Goal: Task Accomplishment & Management: Complete application form

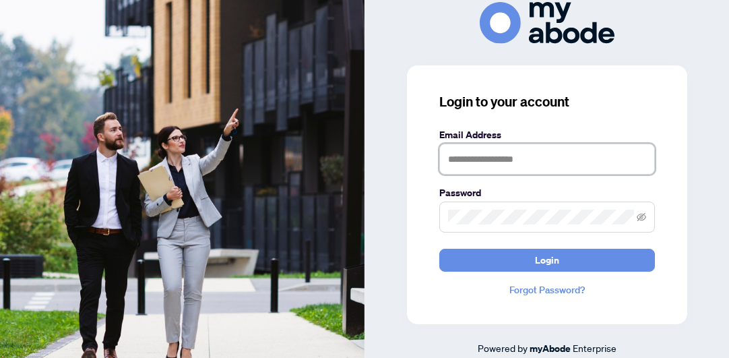
click at [511, 168] on input "text" at bounding box center [547, 158] width 216 height 31
type input "*"
type input "**********"
click at [439, 249] on button "Login" at bounding box center [547, 260] width 216 height 23
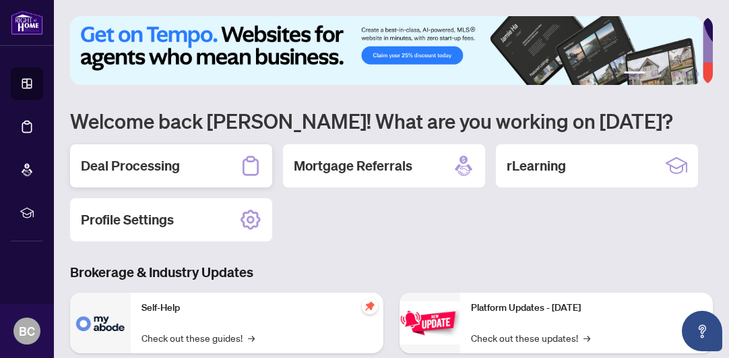
click at [171, 181] on div "Deal Processing" at bounding box center [171, 165] width 202 height 43
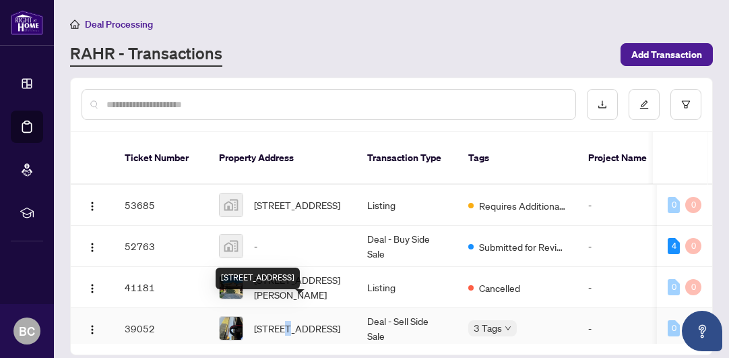
click at [290, 321] on span "[STREET_ADDRESS]" at bounding box center [297, 328] width 86 height 15
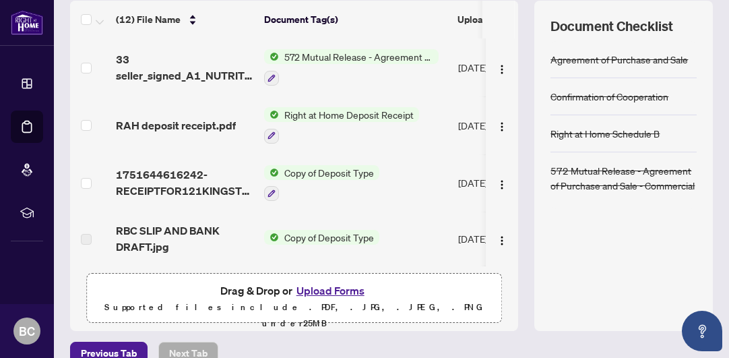
scroll to position [205, 0]
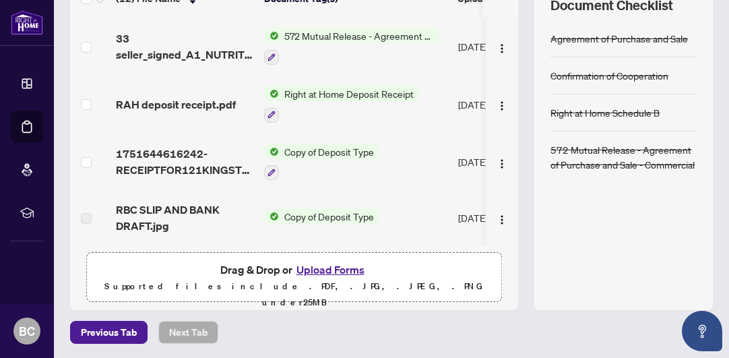
click at [327, 270] on button "Upload Forms" at bounding box center [330, 270] width 76 height 18
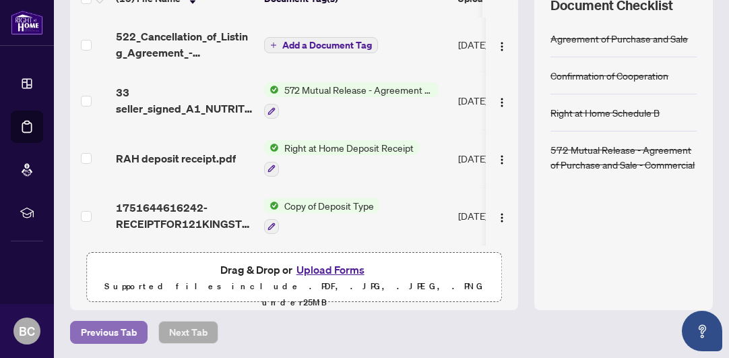
click at [100, 328] on span "Previous Tab" at bounding box center [109, 332] width 56 height 22
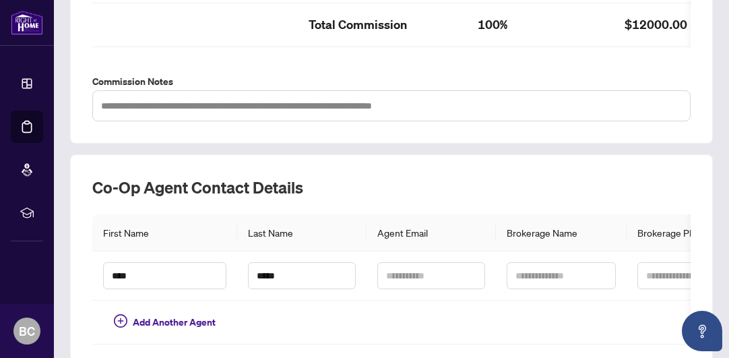
scroll to position [597, 0]
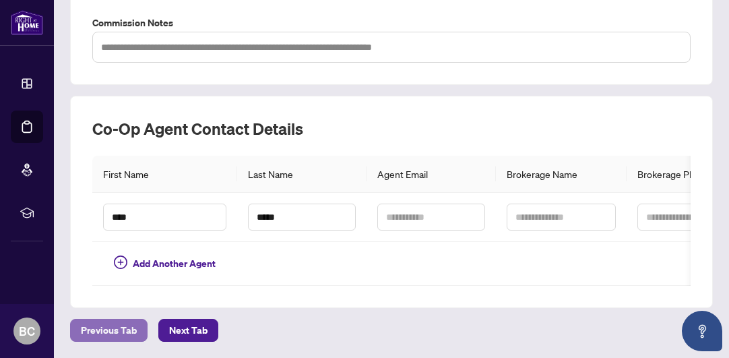
click at [110, 334] on span "Previous Tab" at bounding box center [109, 330] width 56 height 22
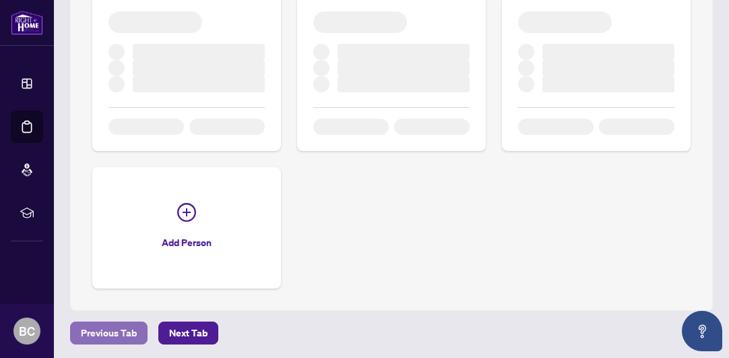
scroll to position [449, 0]
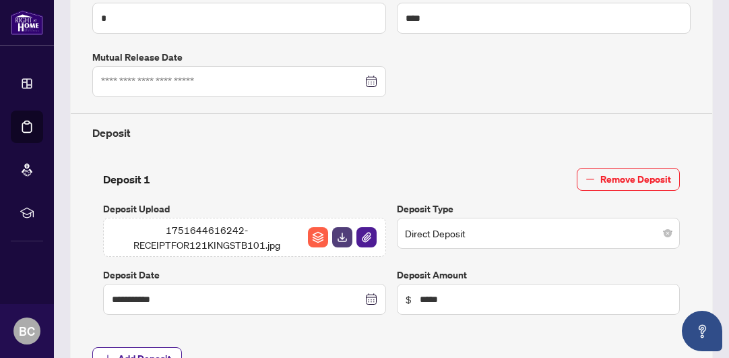
type input "**********"
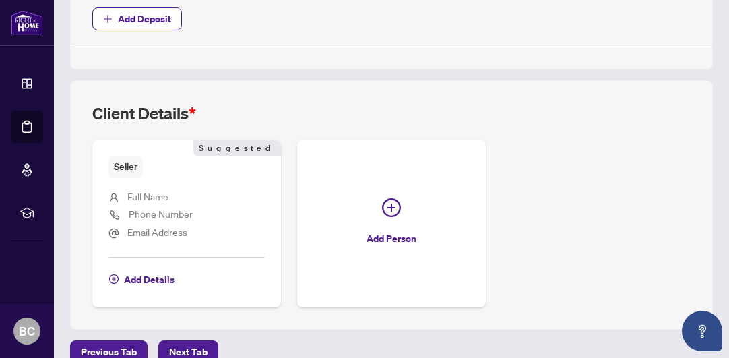
scroll to position [804, 0]
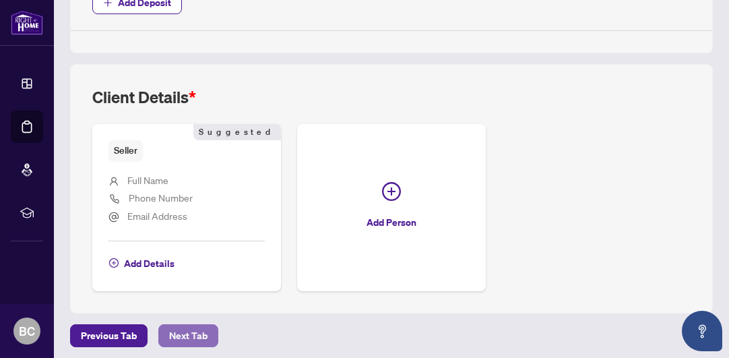
click at [179, 337] on span "Next Tab" at bounding box center [188, 336] width 38 height 22
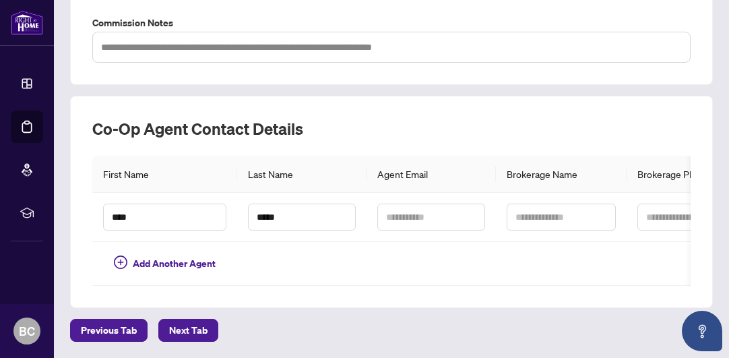
scroll to position [597, 0]
click at [179, 331] on span "Next Tab" at bounding box center [188, 330] width 38 height 22
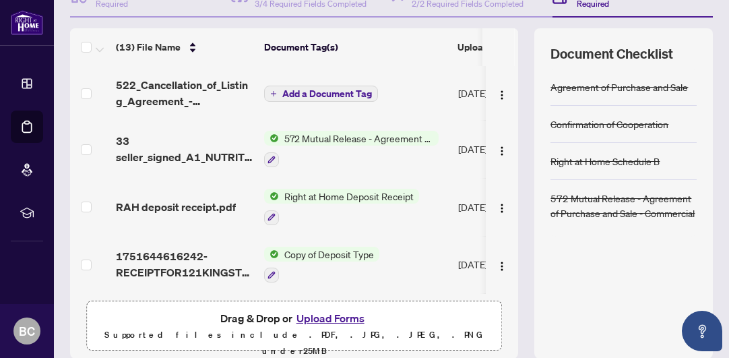
scroll to position [205, 0]
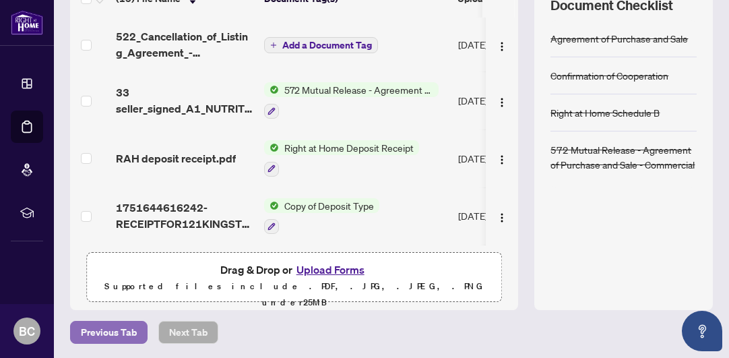
click at [117, 327] on span "Previous Tab" at bounding box center [109, 332] width 56 height 22
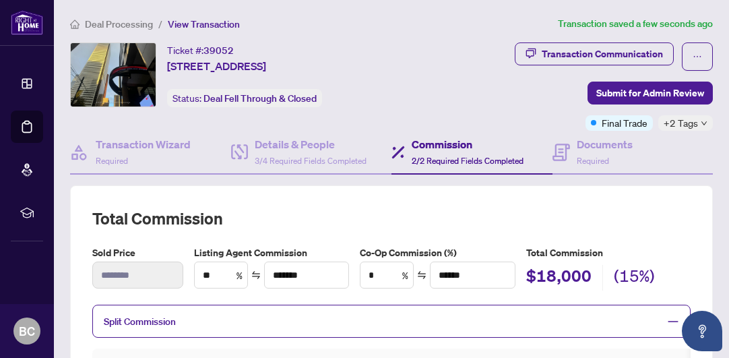
scroll to position [597, 0]
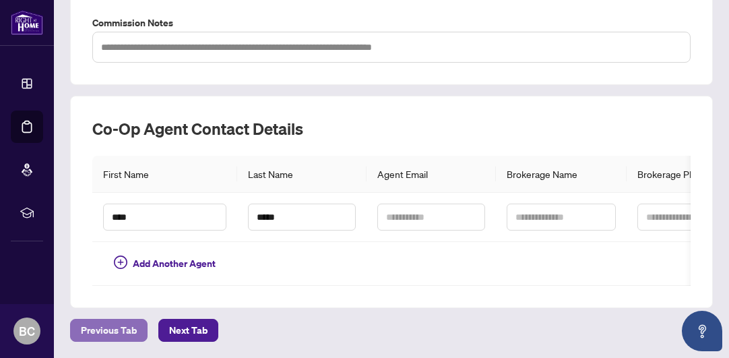
click at [104, 332] on span "Previous Tab" at bounding box center [109, 330] width 56 height 22
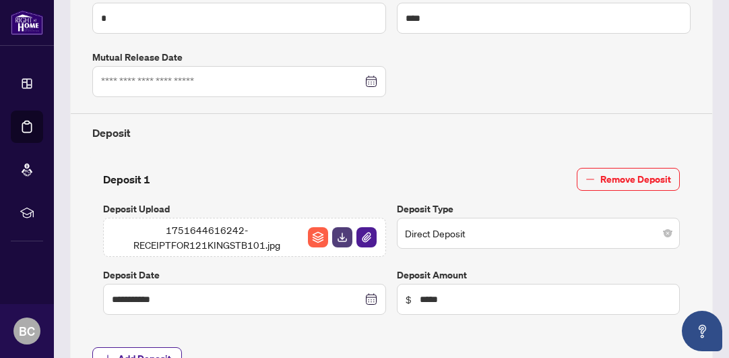
type input "**********"
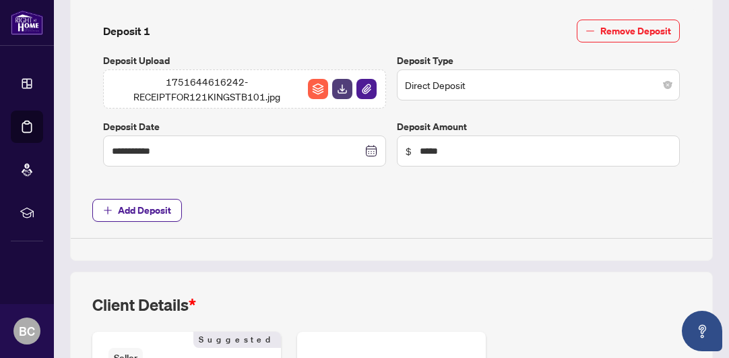
scroll to position [804, 0]
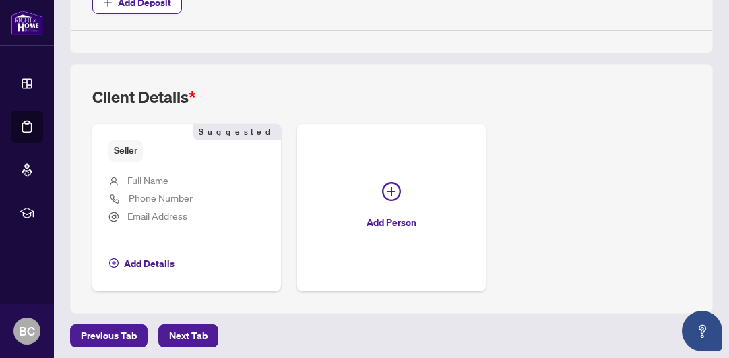
click at [112, 327] on span "Previous Tab" at bounding box center [109, 336] width 56 height 22
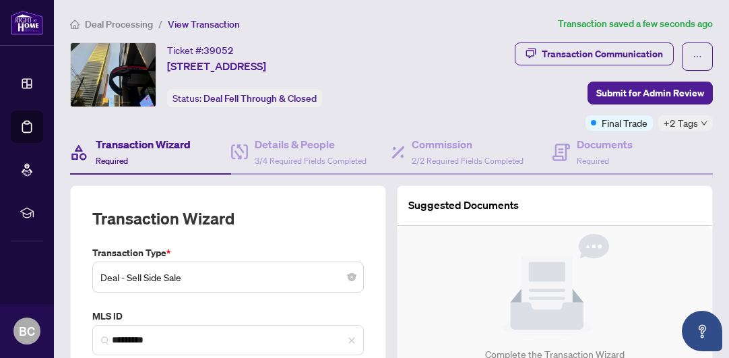
type input "**********"
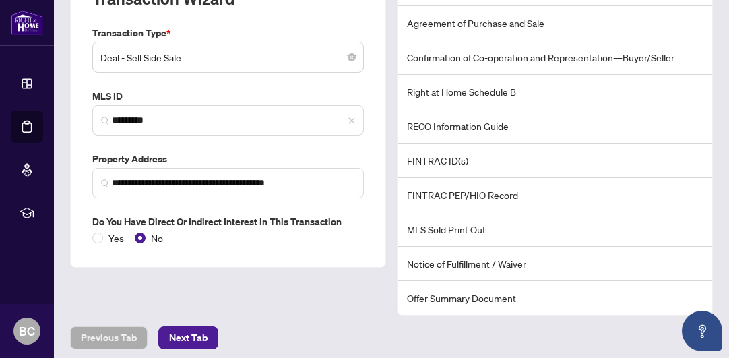
scroll to position [223, 0]
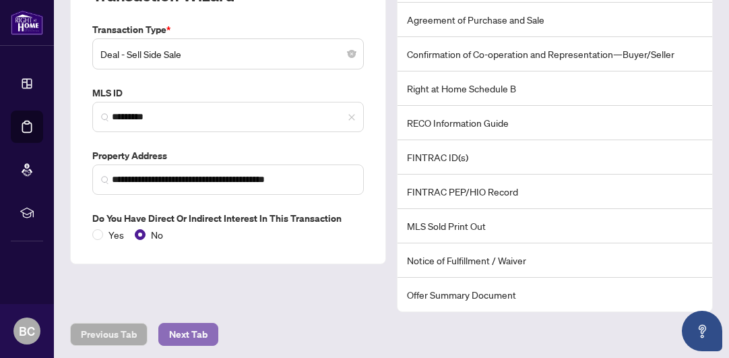
click at [170, 333] on span "Next Tab" at bounding box center [188, 334] width 38 height 22
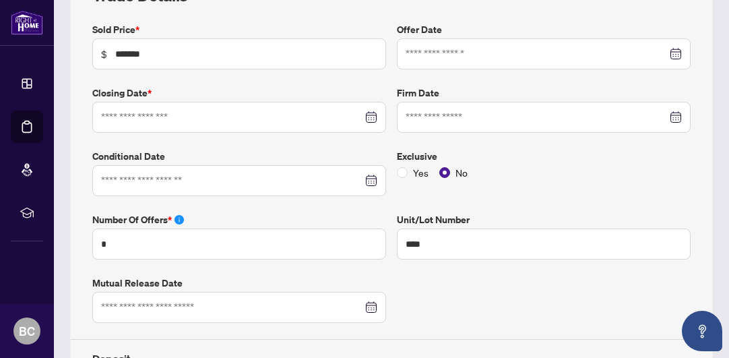
type input "**********"
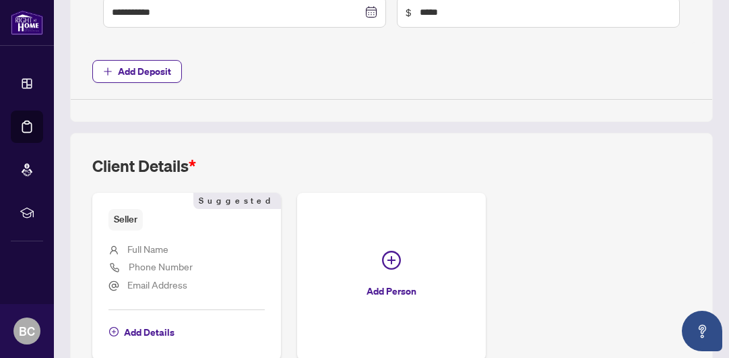
scroll to position [804, 0]
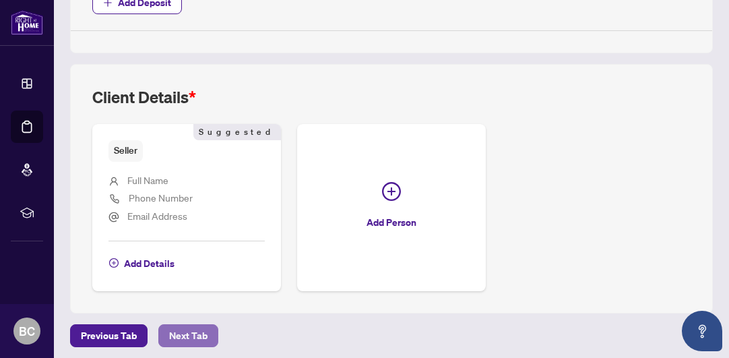
click at [186, 330] on span "Next Tab" at bounding box center [188, 336] width 38 height 22
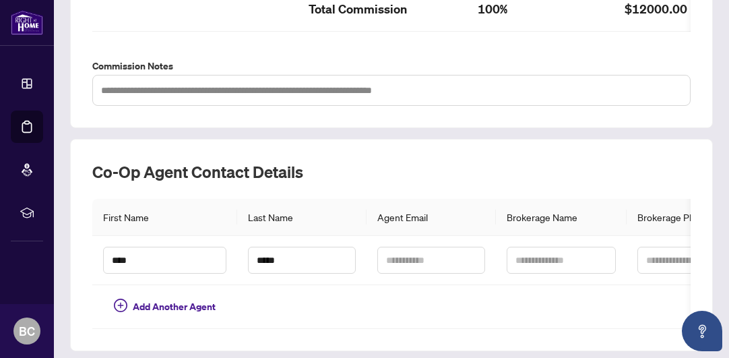
scroll to position [597, 0]
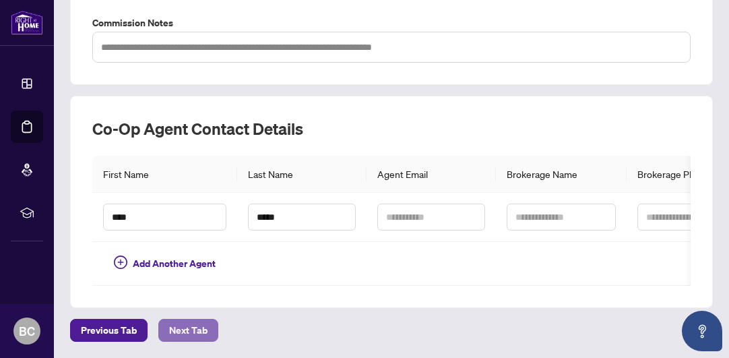
click at [179, 335] on span "Next Tab" at bounding box center [188, 330] width 38 height 22
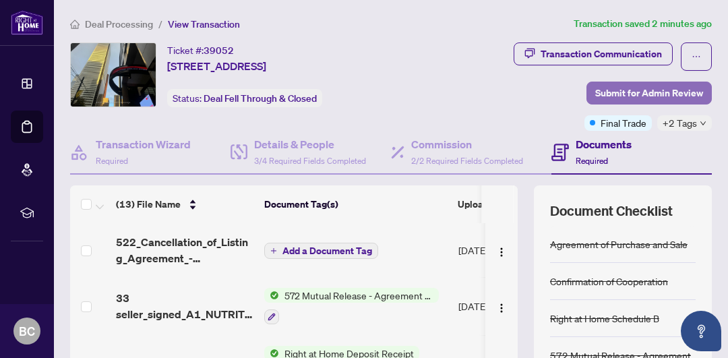
click at [604, 90] on span "Submit for Admin Review" at bounding box center [649, 93] width 108 height 22
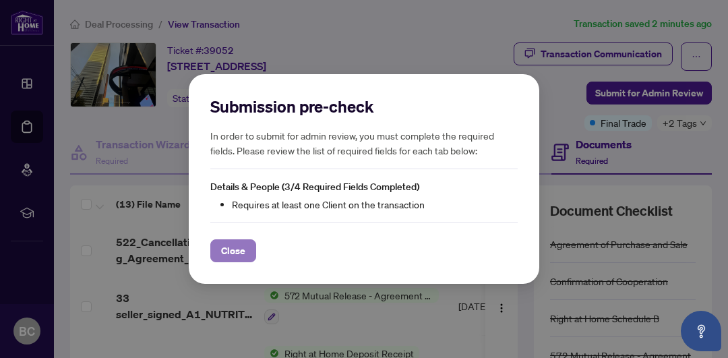
click at [212, 252] on button "Close" at bounding box center [233, 250] width 46 height 23
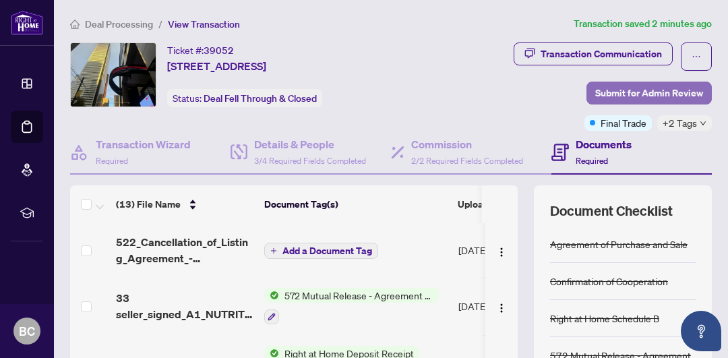
click at [631, 88] on span "Submit for Admin Review" at bounding box center [649, 93] width 108 height 22
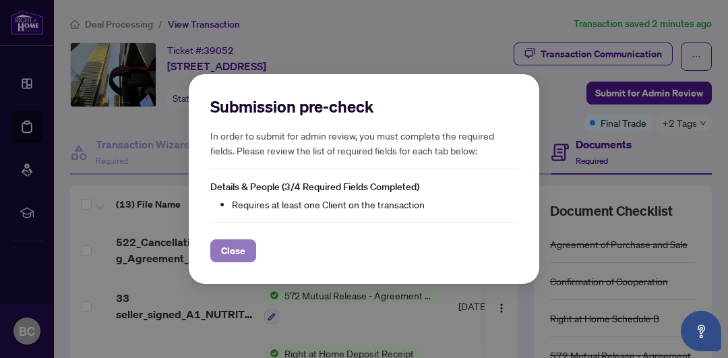
click at [228, 250] on span "Close" at bounding box center [233, 251] width 24 height 22
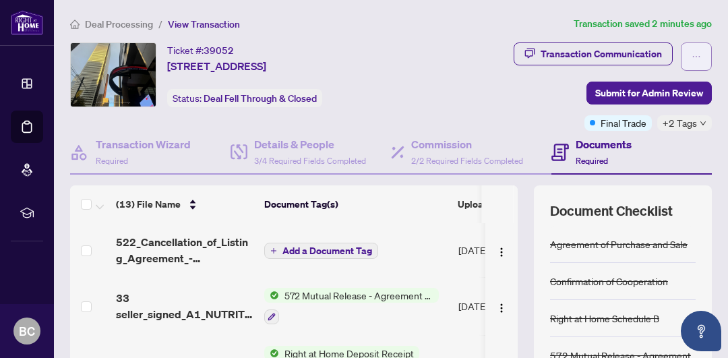
click at [691, 53] on icon "ellipsis" at bounding box center [695, 56] width 9 height 9
click at [468, 82] on div "Transaction Communication Submit for Admin Review Final Trade +2 Tags" at bounding box center [565, 86] width 291 height 88
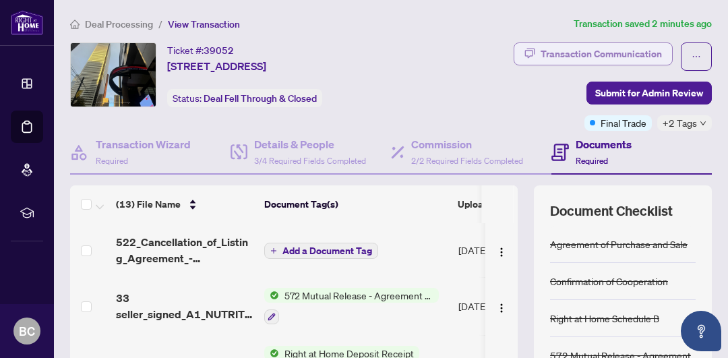
click at [552, 49] on div "Transaction Communication" at bounding box center [600, 54] width 121 height 22
type textarea "**********"
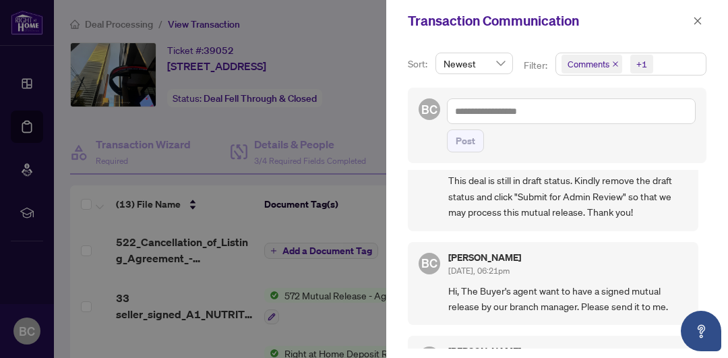
scroll to position [1, 0]
click at [697, 20] on icon "close" at bounding box center [697, 20] width 9 height 9
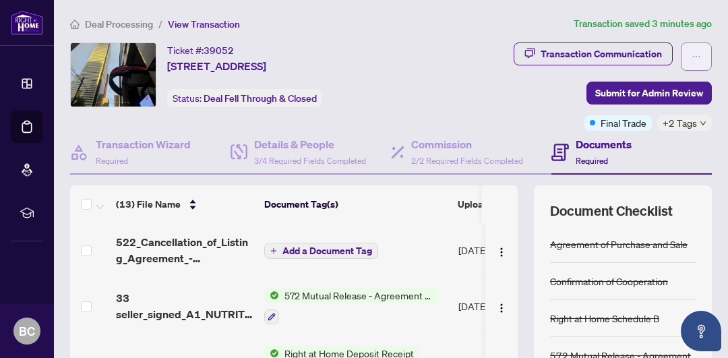
click at [691, 61] on span "button" at bounding box center [695, 57] width 9 height 22
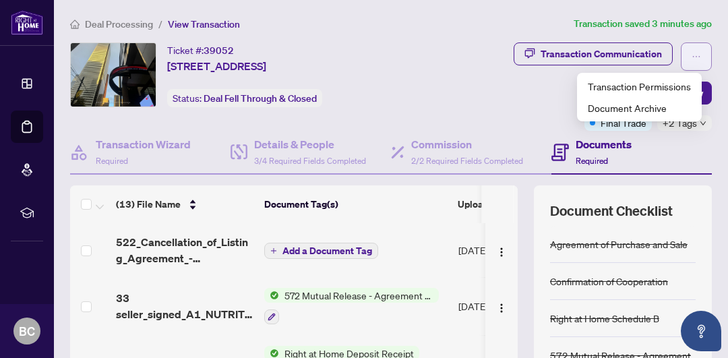
click at [691, 61] on span "button" at bounding box center [695, 57] width 9 height 22
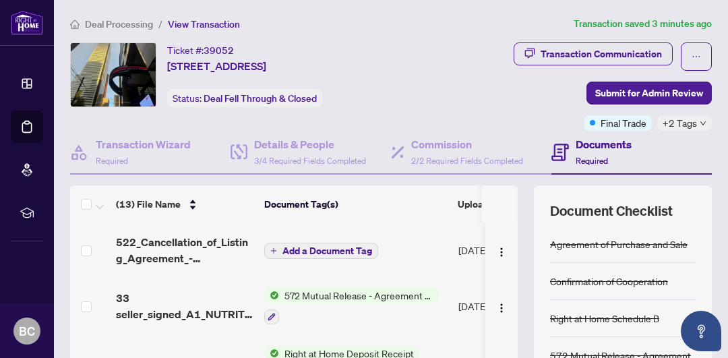
click at [490, 111] on div "Transaction Communication Submit for Admin Review Final Trade +2 Tags" at bounding box center [565, 86] width 291 height 88
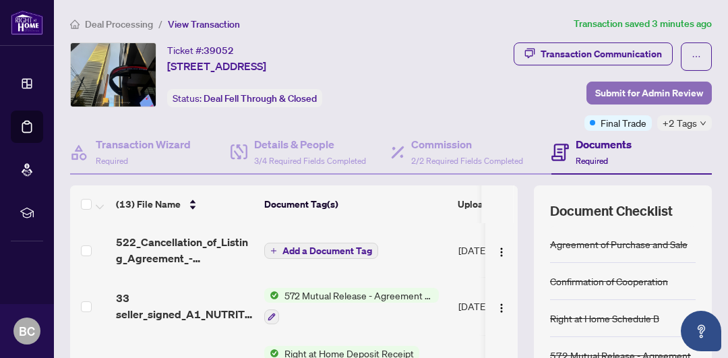
click at [626, 92] on span "Submit for Admin Review" at bounding box center [649, 93] width 108 height 22
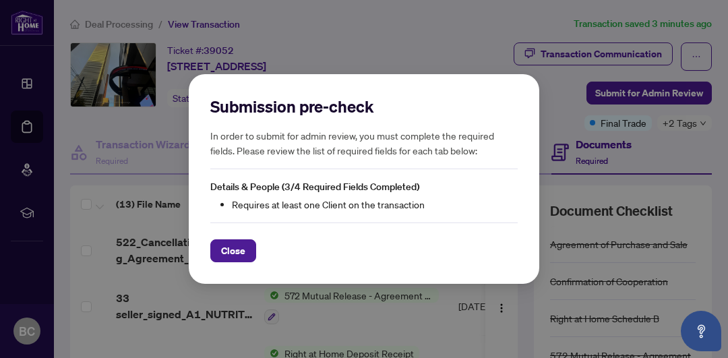
click at [376, 208] on li "Requires at least one Client on the transaction" at bounding box center [375, 204] width 286 height 15
click at [302, 209] on li "Requires at least one Client on the transaction" at bounding box center [375, 204] width 286 height 15
click at [228, 253] on span "Close" at bounding box center [233, 251] width 24 height 22
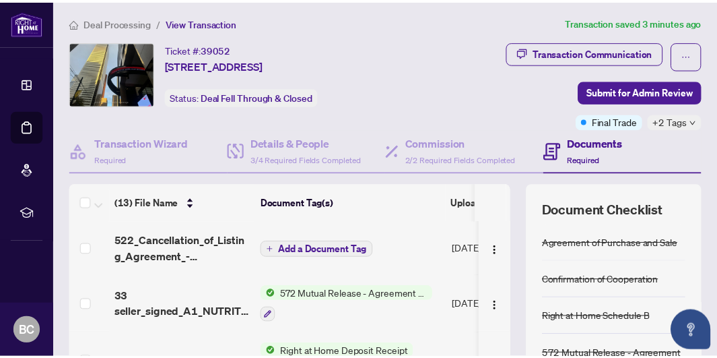
scroll to position [0, 0]
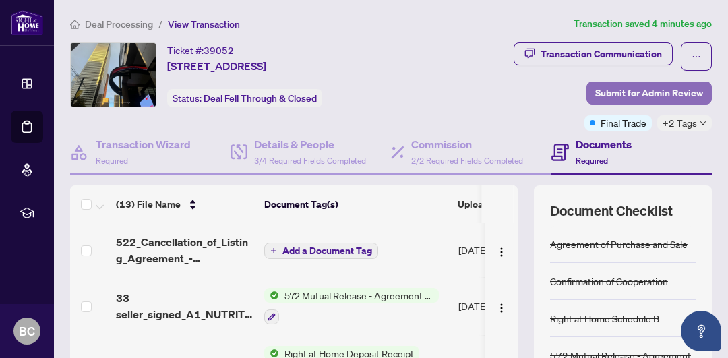
click at [643, 92] on span "Submit for Admin Review" at bounding box center [649, 93] width 108 height 22
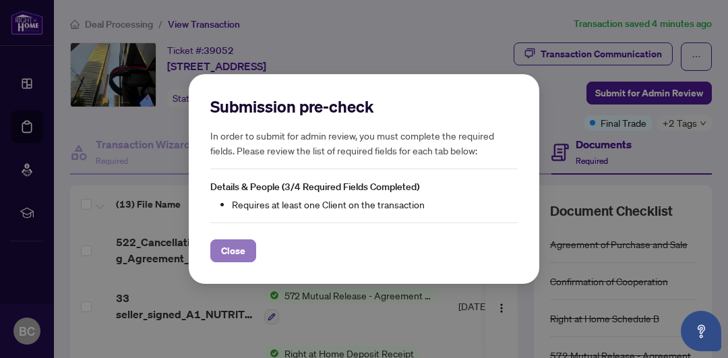
click at [216, 251] on button "Close" at bounding box center [233, 250] width 46 height 23
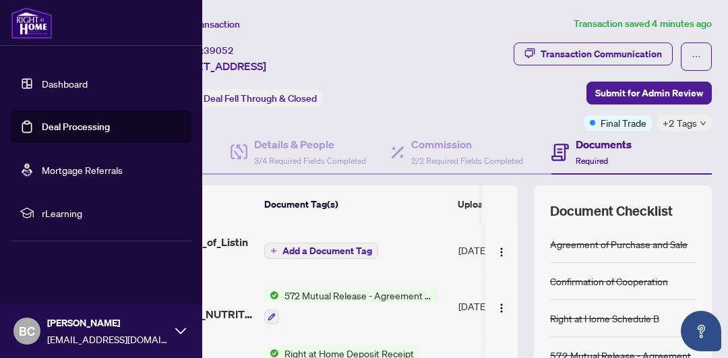
click at [27, 325] on span "BC" at bounding box center [27, 330] width 16 height 19
click at [47, 255] on span "Logout" at bounding box center [54, 251] width 30 height 22
